Goal: Information Seeking & Learning: Learn about a topic

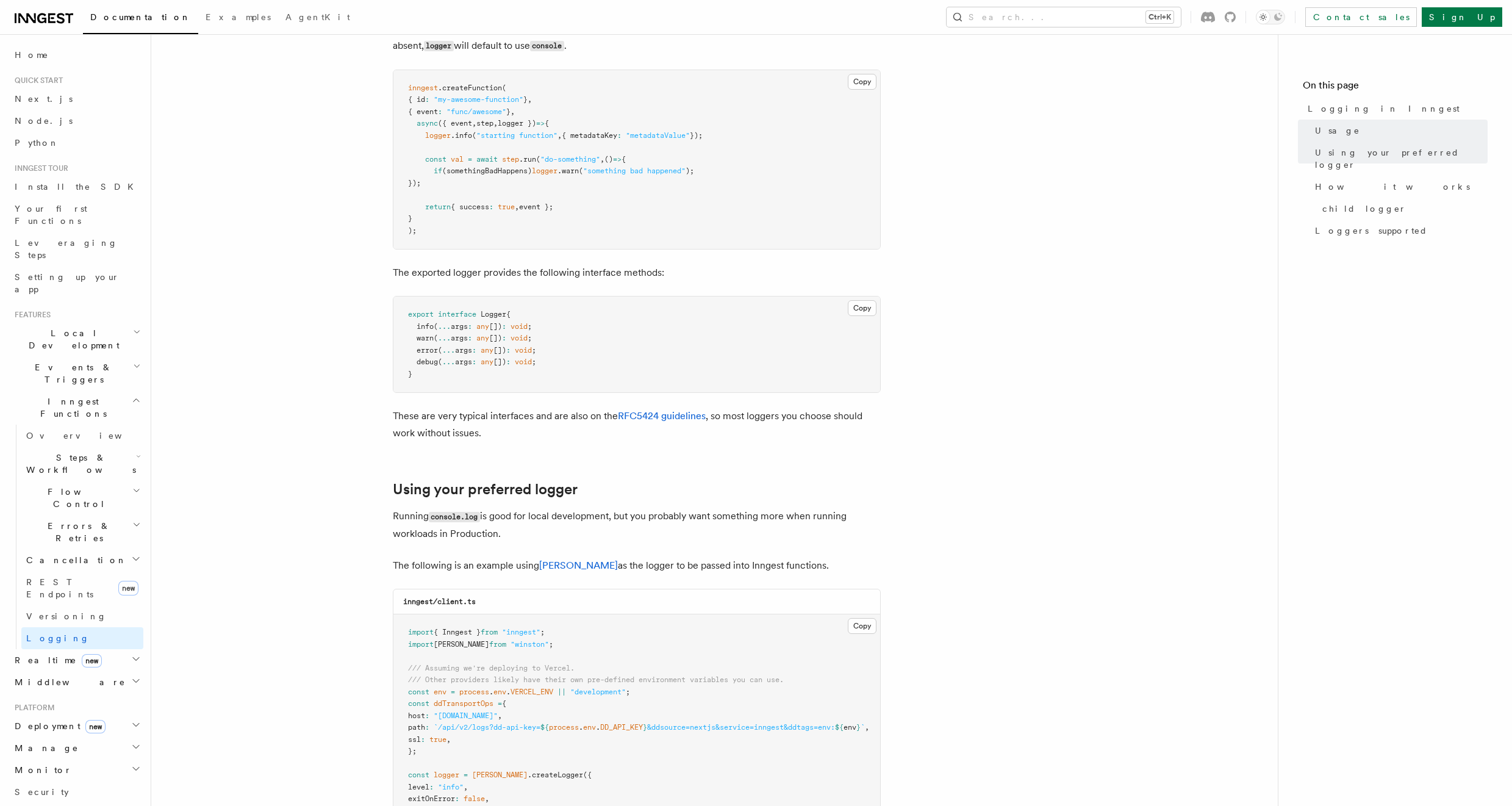
scroll to position [659, 0]
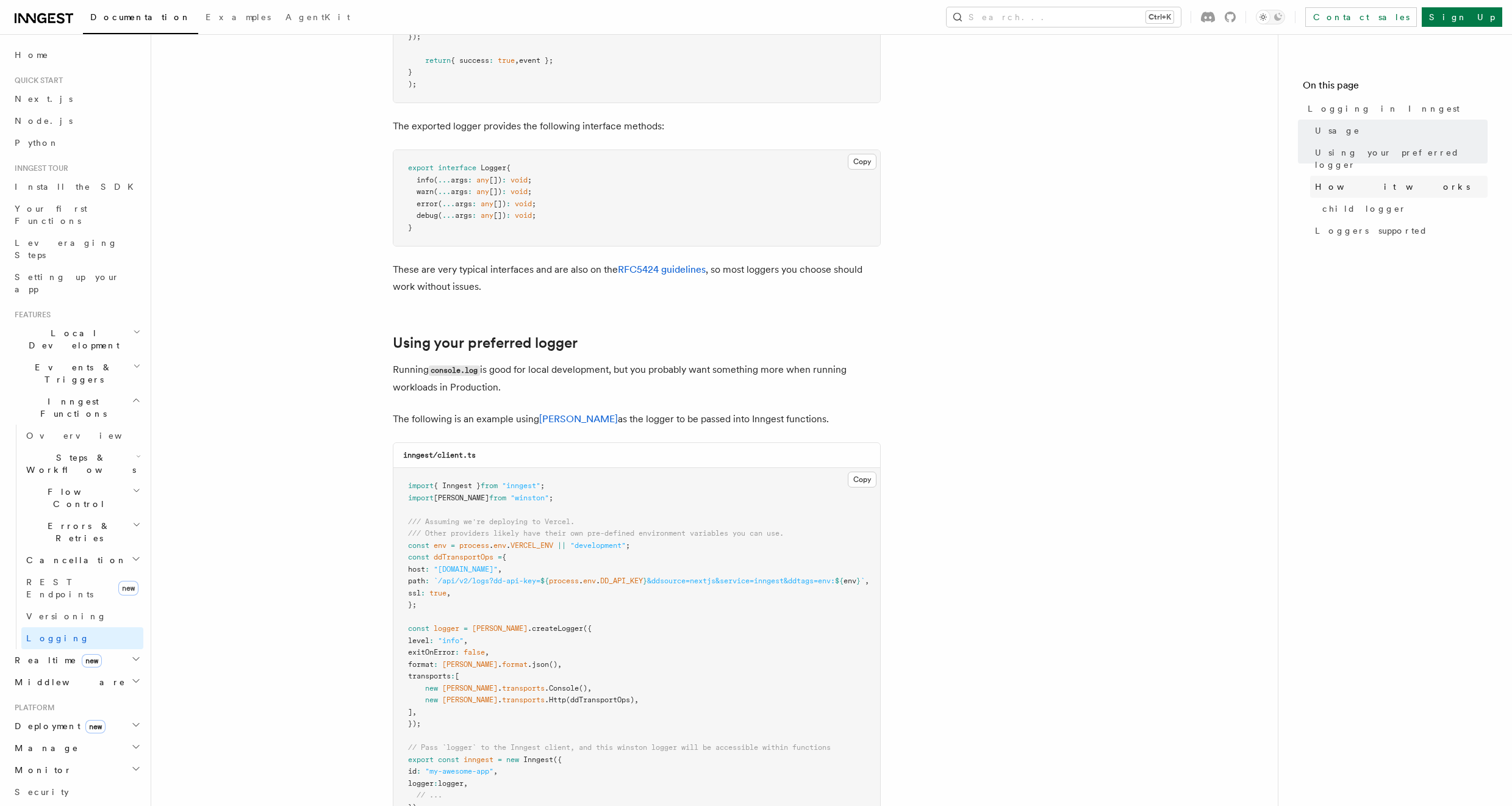
click at [1361, 181] on span "How it works" at bounding box center [1392, 186] width 155 height 12
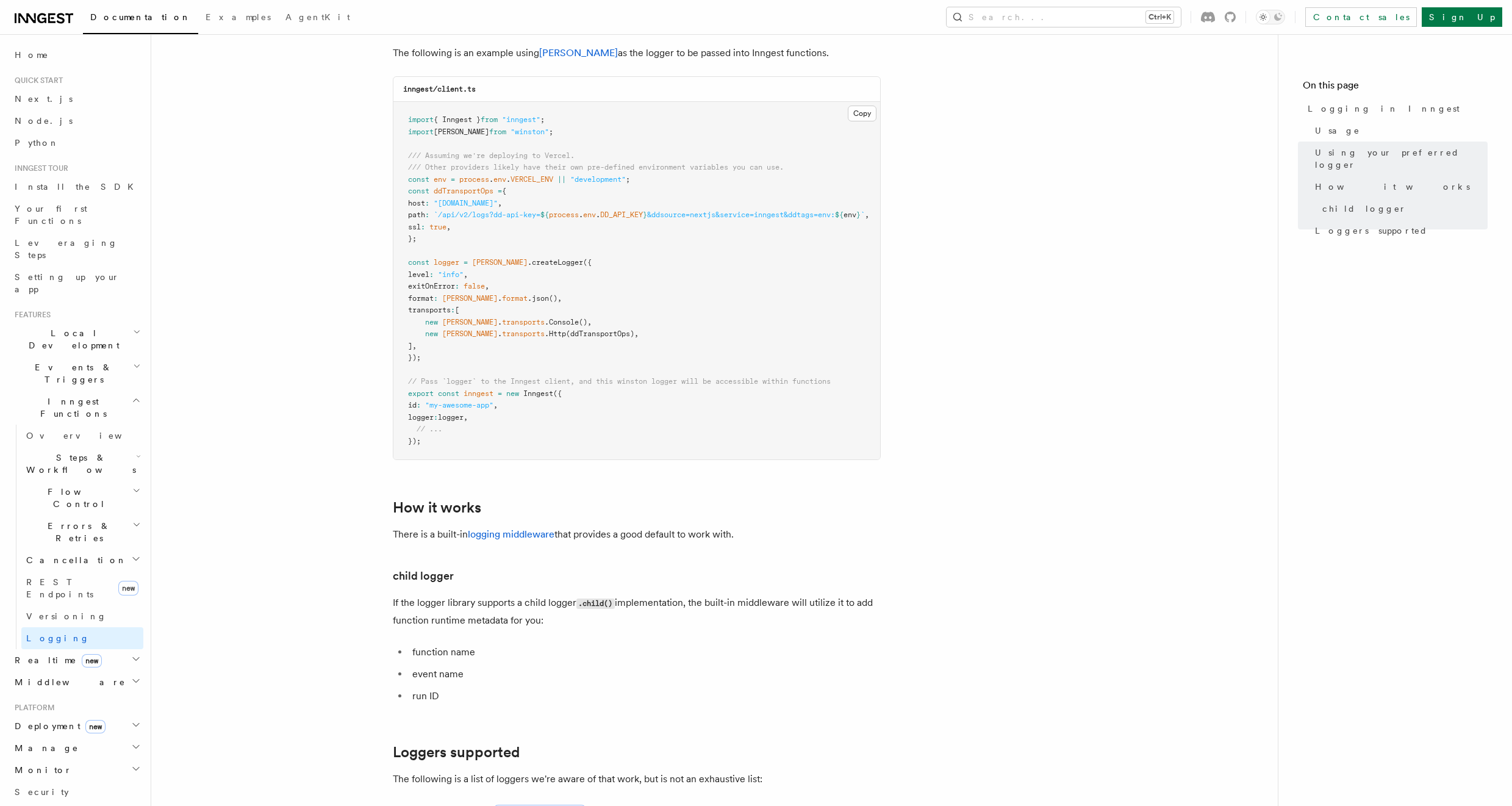
scroll to position [1024, 0]
drag, startPoint x: 503, startPoint y: 538, endPoint x: 492, endPoint y: 529, distance: 14.2
click at [502, 538] on p "There is a built-in logging middleware that provides a good default to work wit…" at bounding box center [637, 534] width 488 height 17
click at [505, 541] on link "logging middleware" at bounding box center [511, 534] width 87 height 11
click at [1326, 109] on span "Logging in Inngest" at bounding box center [1383, 108] width 152 height 12
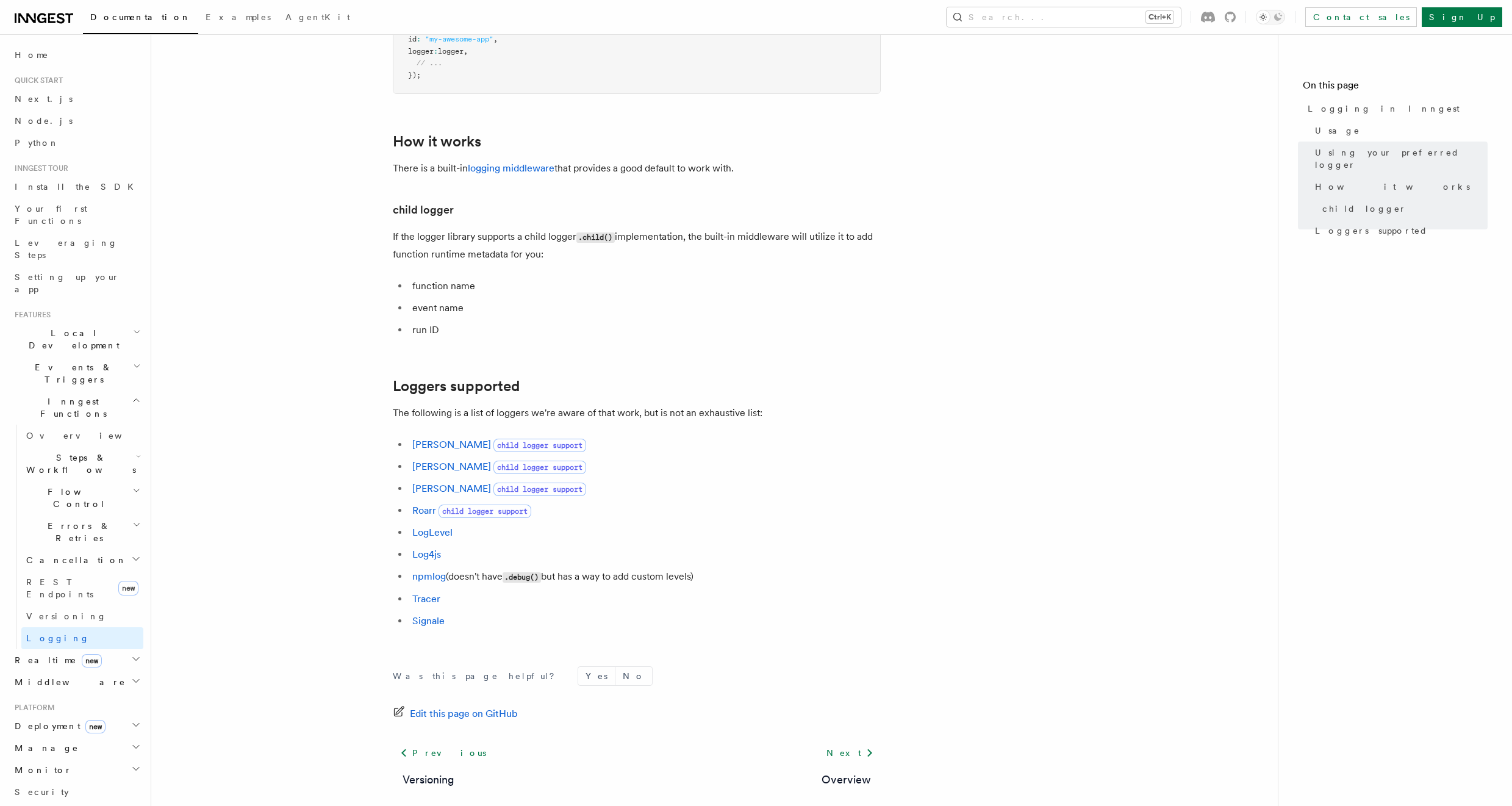
scroll to position [1464, 0]
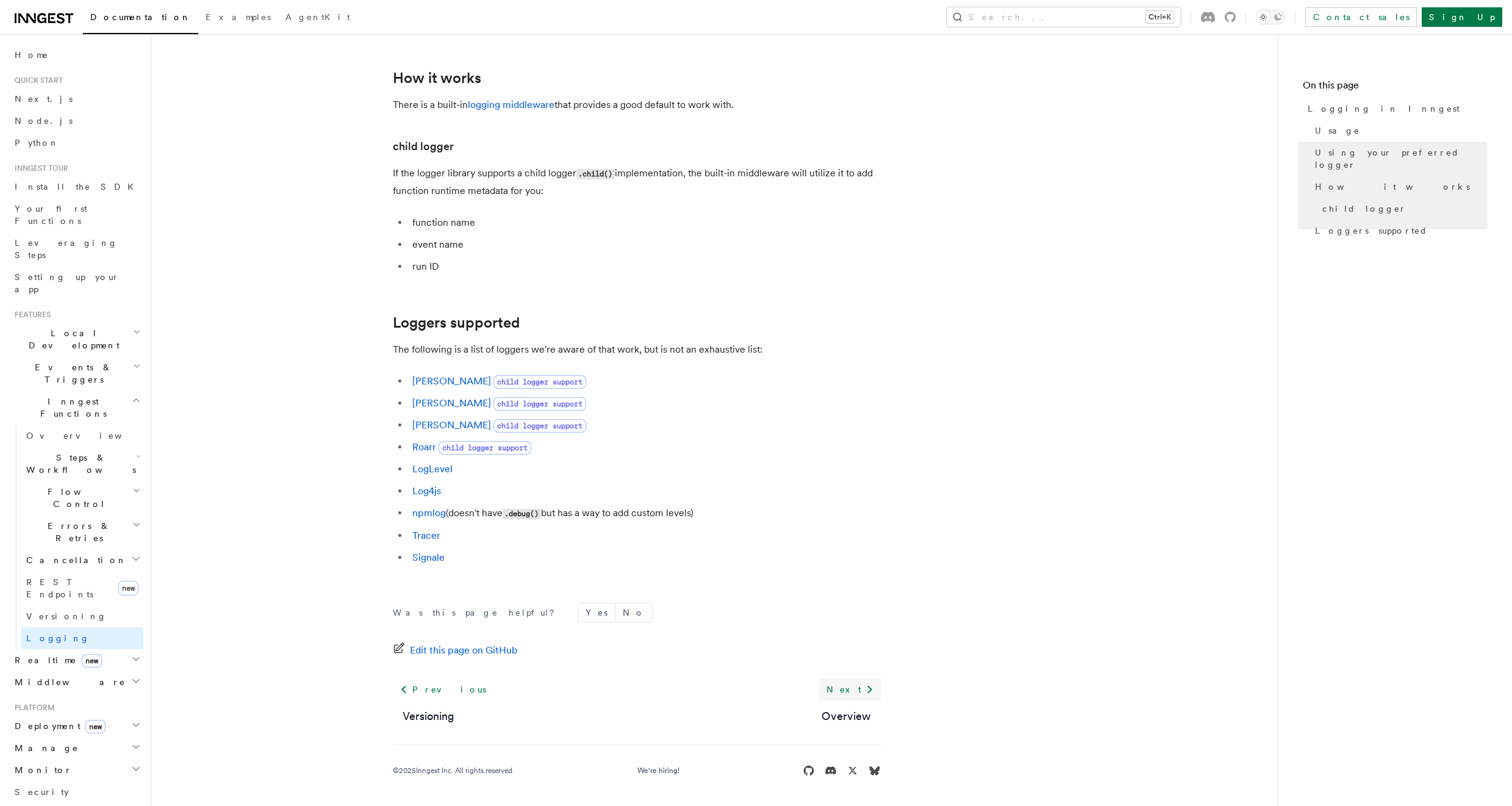
click at [846, 684] on link "Next" at bounding box center [850, 689] width 62 height 22
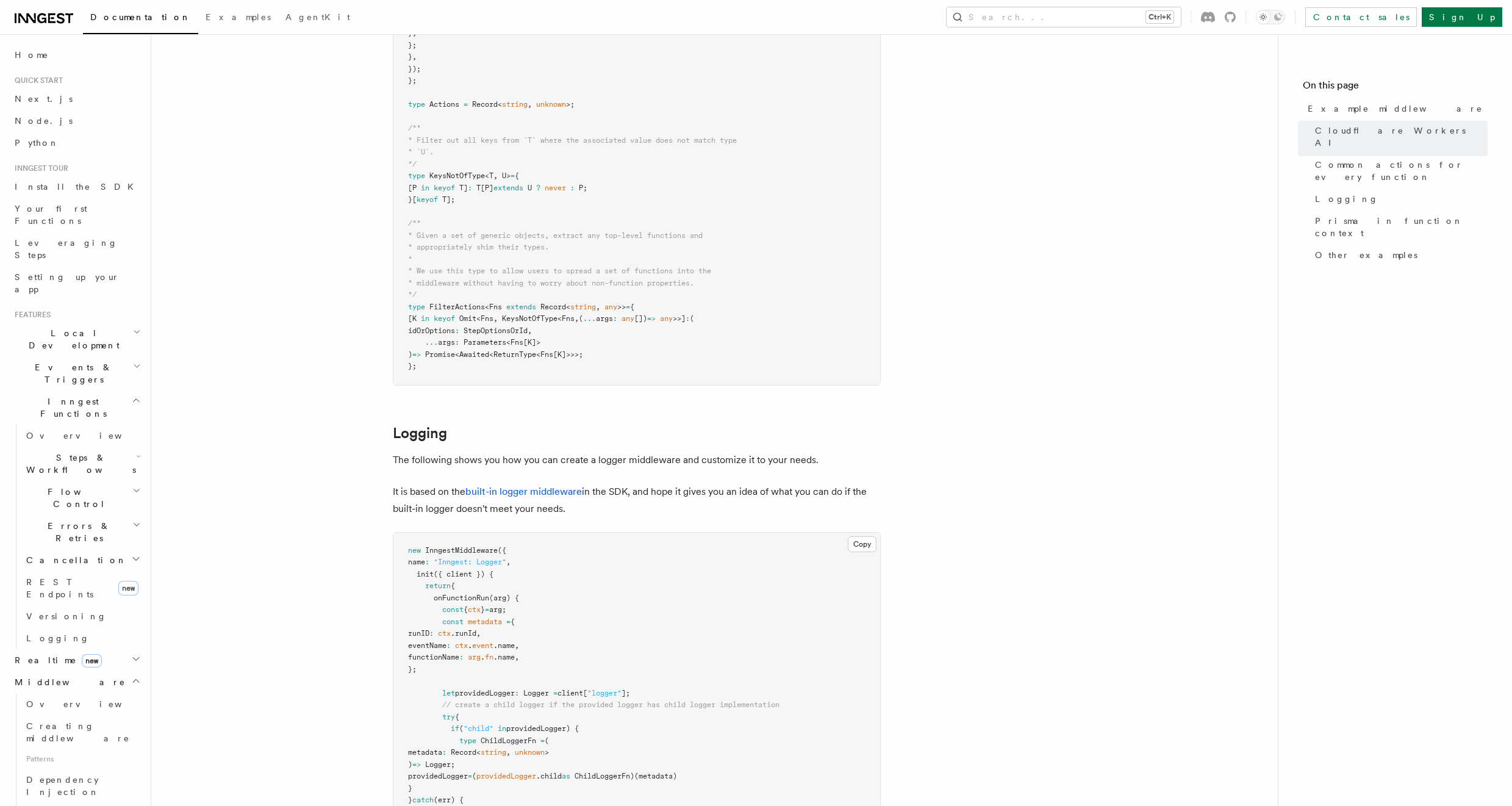
scroll to position [2354, 0]
